Goal: Task Accomplishment & Management: Manage account settings

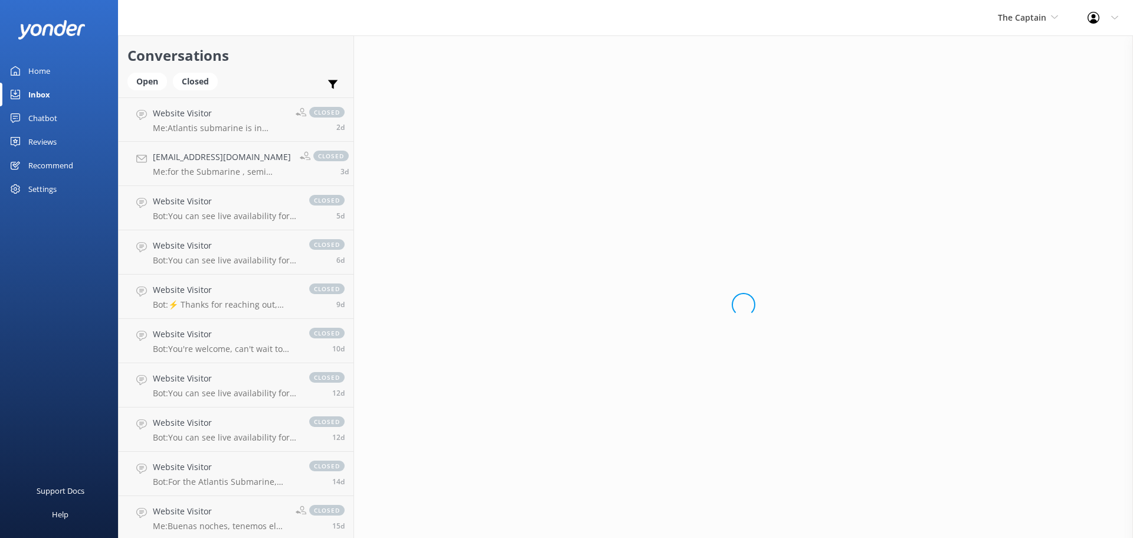
click at [48, 89] on div "Inbox" at bounding box center [39, 95] width 22 height 24
click at [148, 79] on div "Open" at bounding box center [147, 82] width 40 height 18
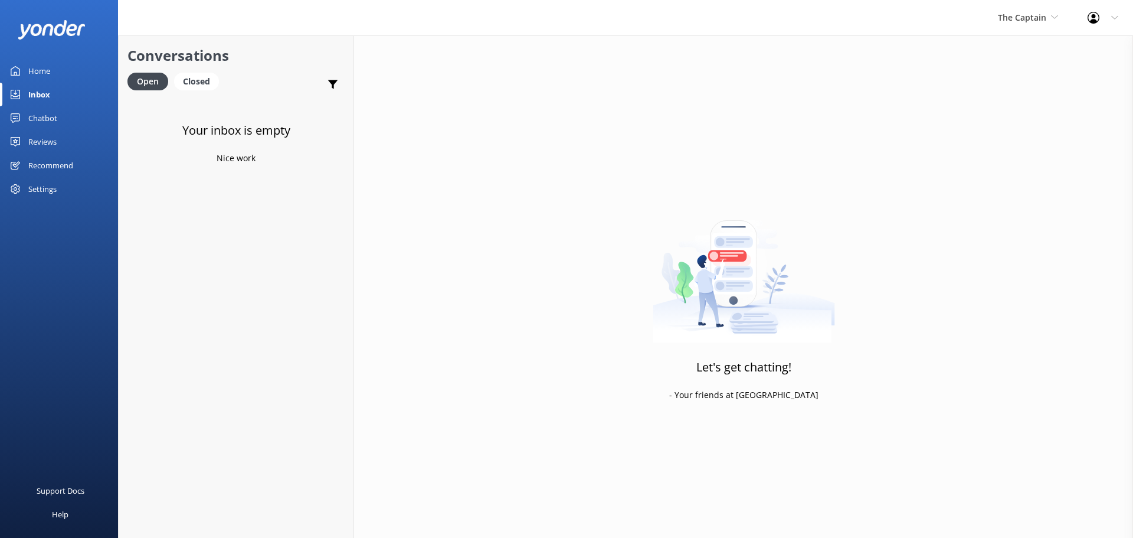
click at [37, 90] on div "Inbox" at bounding box center [39, 95] width 22 height 24
click at [44, 113] on div "Chatbot" at bounding box center [42, 118] width 29 height 24
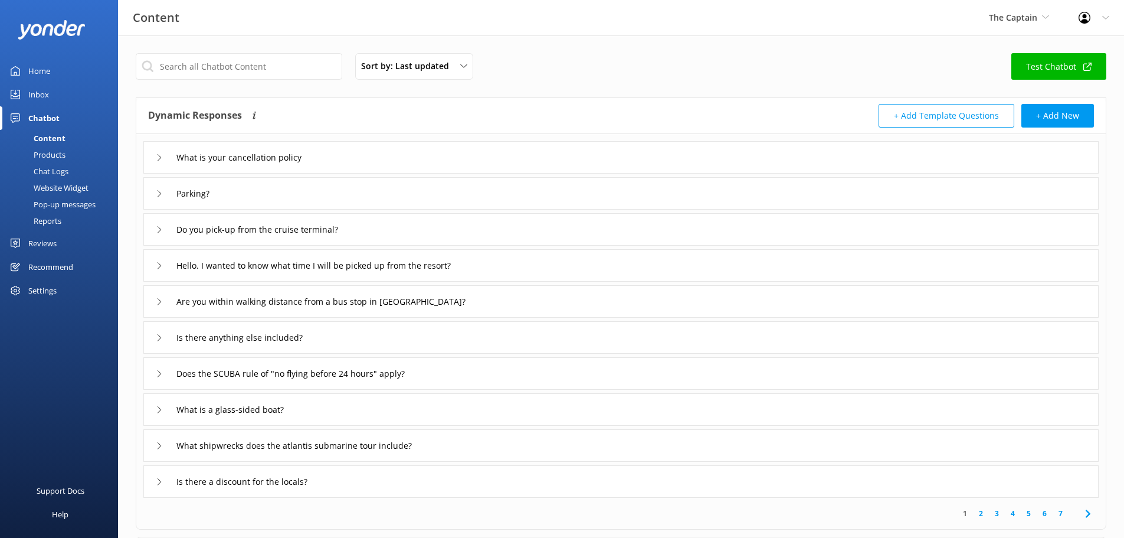
click at [47, 91] on div "Inbox" at bounding box center [38, 95] width 21 height 24
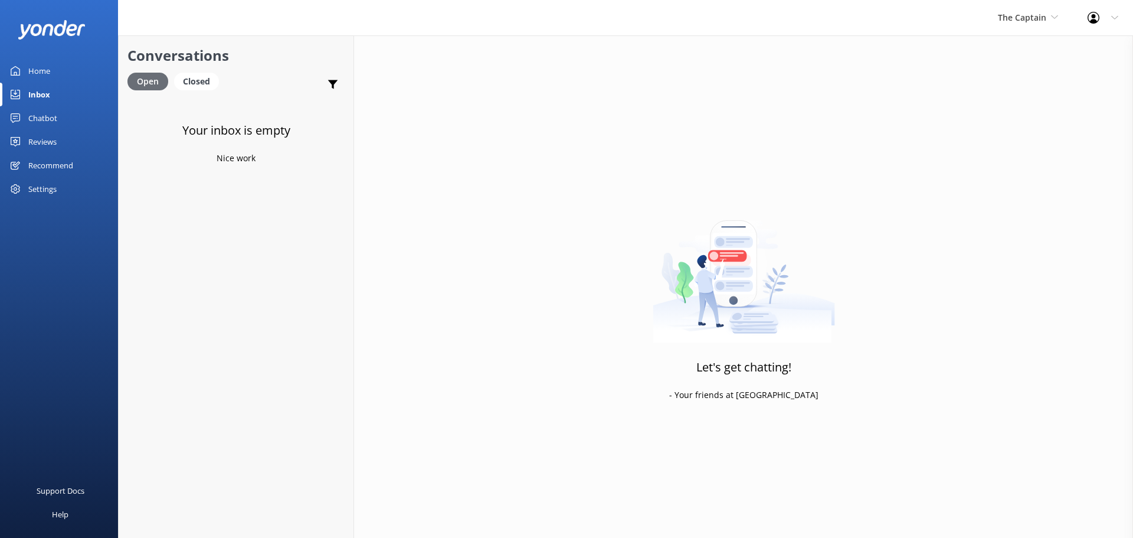
click at [155, 80] on div "Open" at bounding box center [147, 82] width 41 height 18
click at [201, 77] on div "Closed" at bounding box center [196, 82] width 45 height 18
